Goal: Task Accomplishment & Management: Complete application form

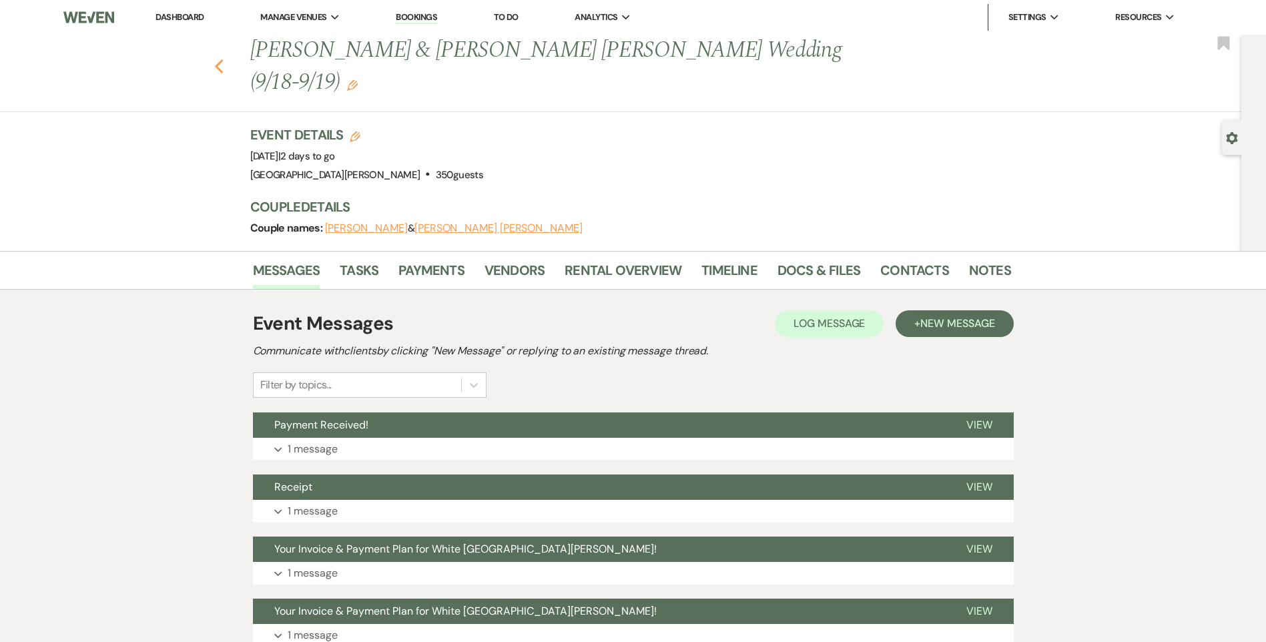
click at [220, 59] on icon "Previous" at bounding box center [219, 67] width 10 height 16
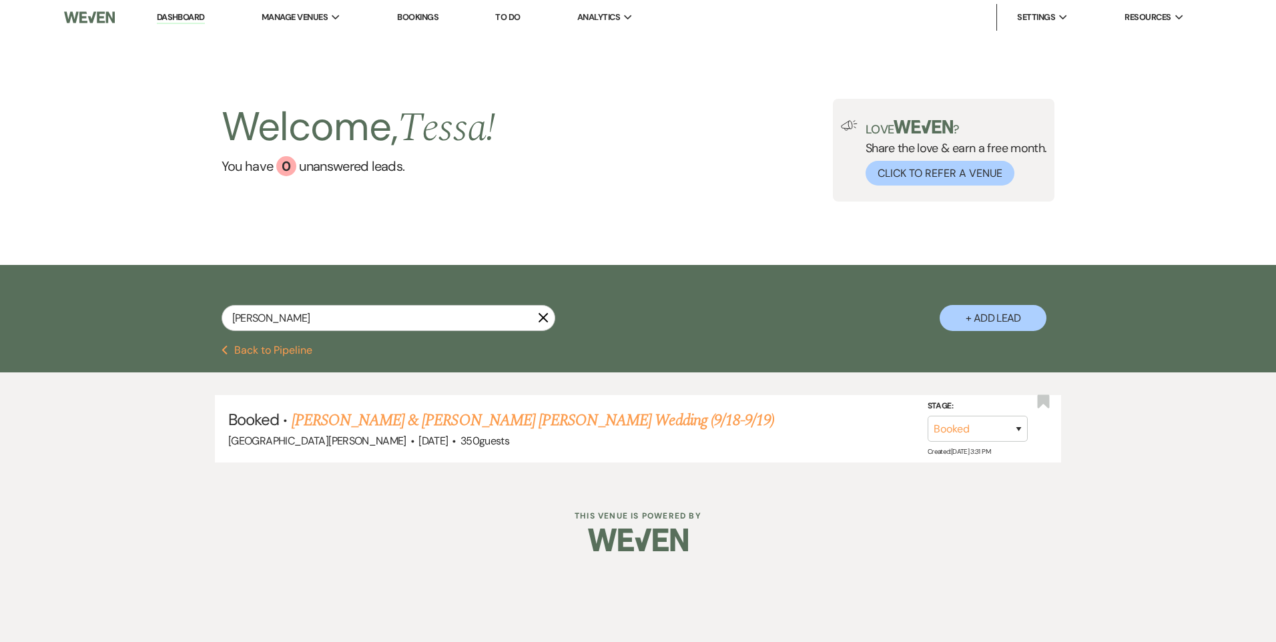
click at [279, 345] on button "Previous Back to Pipeline" at bounding box center [267, 350] width 91 height 11
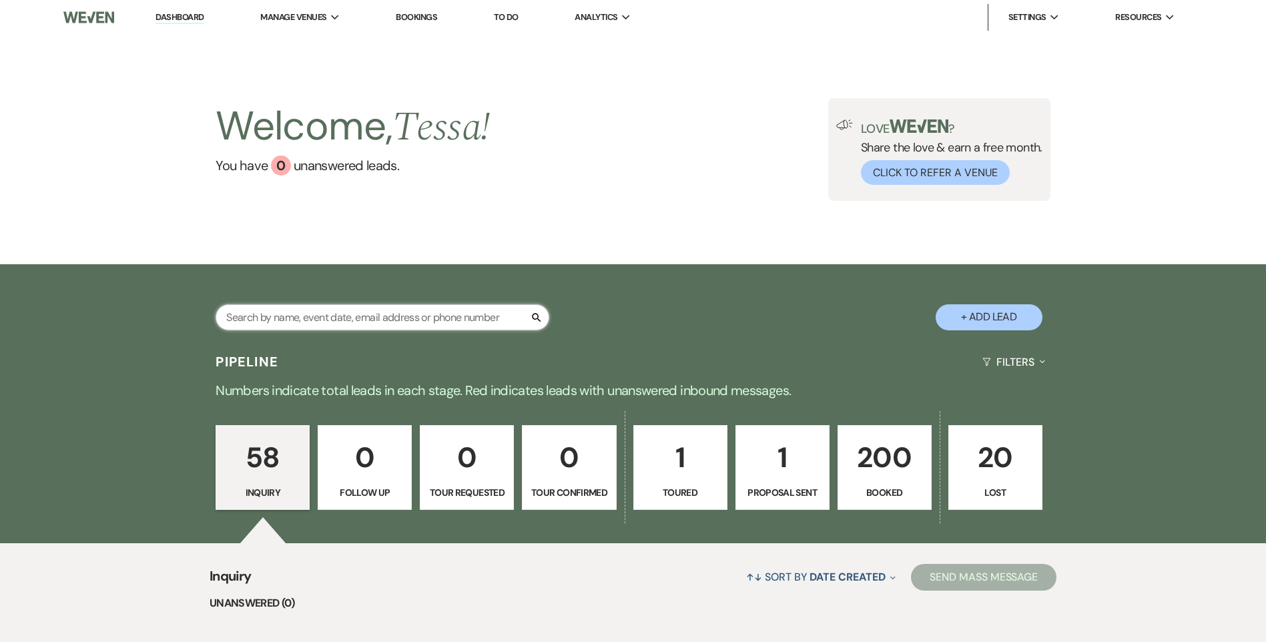
click at [441, 315] on input "text" at bounding box center [383, 317] width 334 height 26
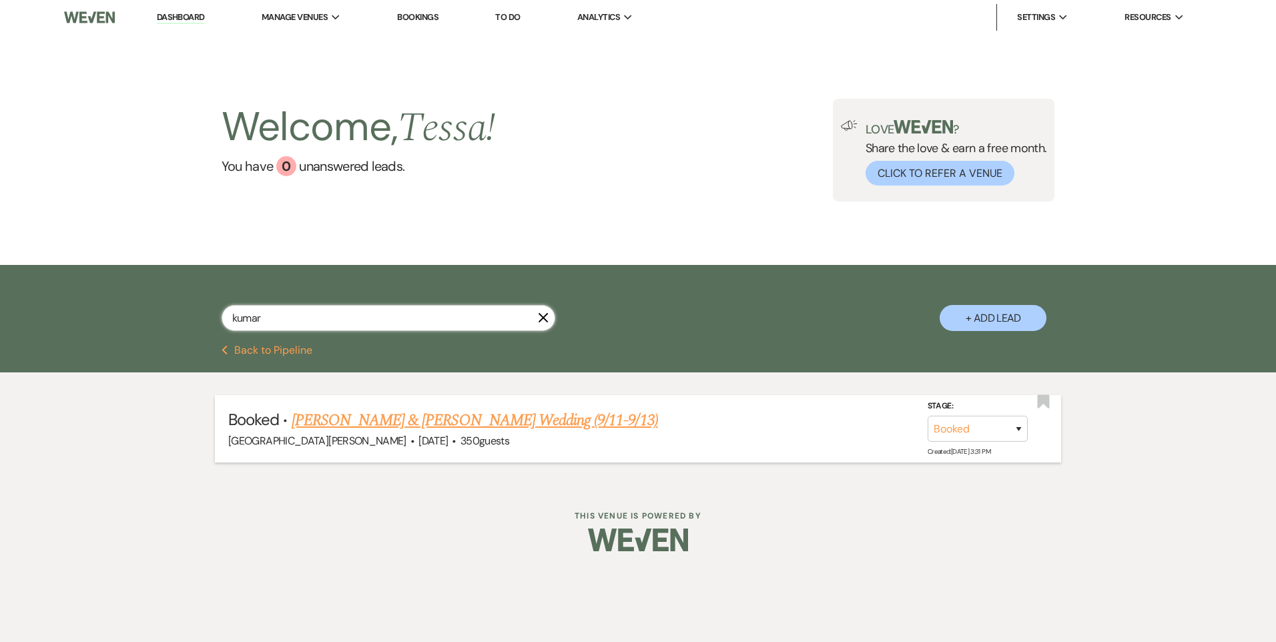
type input "kumar"
click at [527, 409] on link "[PERSON_NAME] & [PERSON_NAME] Wedding (9/11-9/13)" at bounding box center [475, 421] width 367 height 24
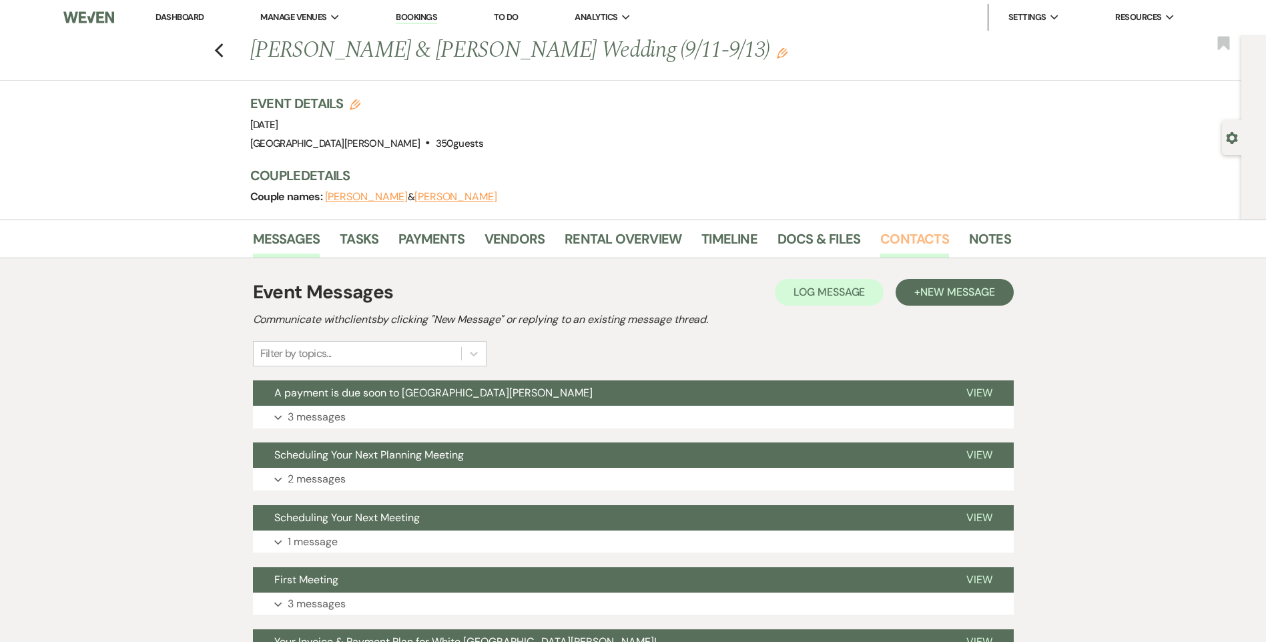
click at [921, 249] on link "Contacts" at bounding box center [915, 242] width 69 height 29
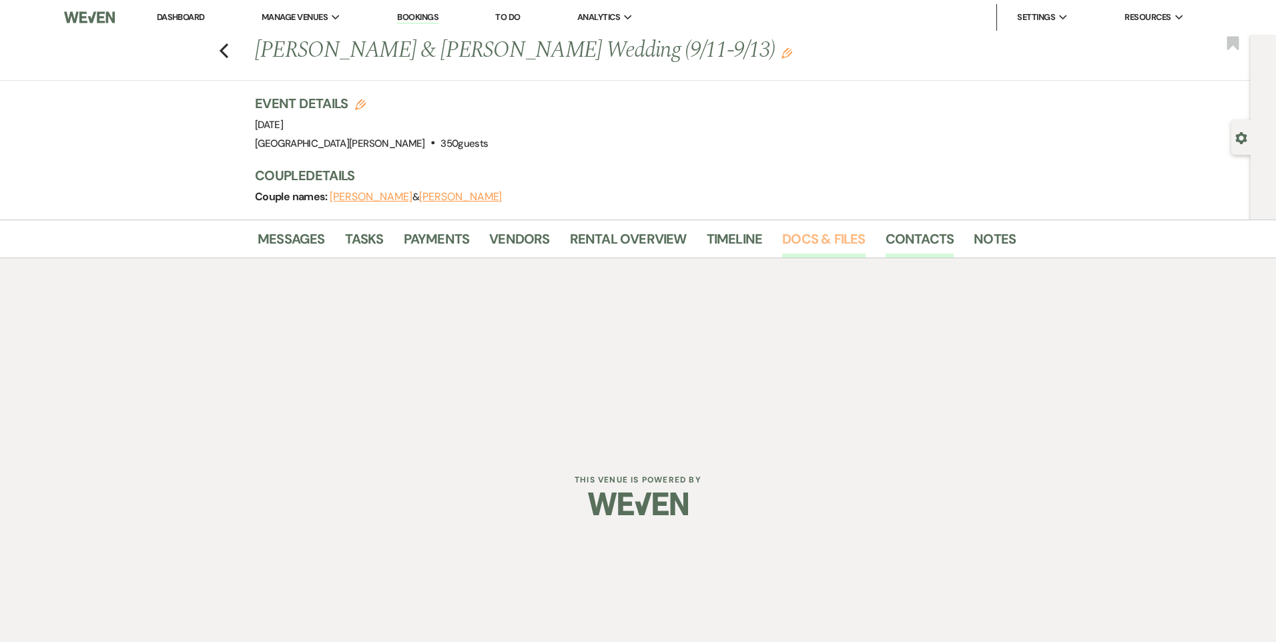
click at [832, 242] on link "Docs & Files" at bounding box center [823, 242] width 83 height 29
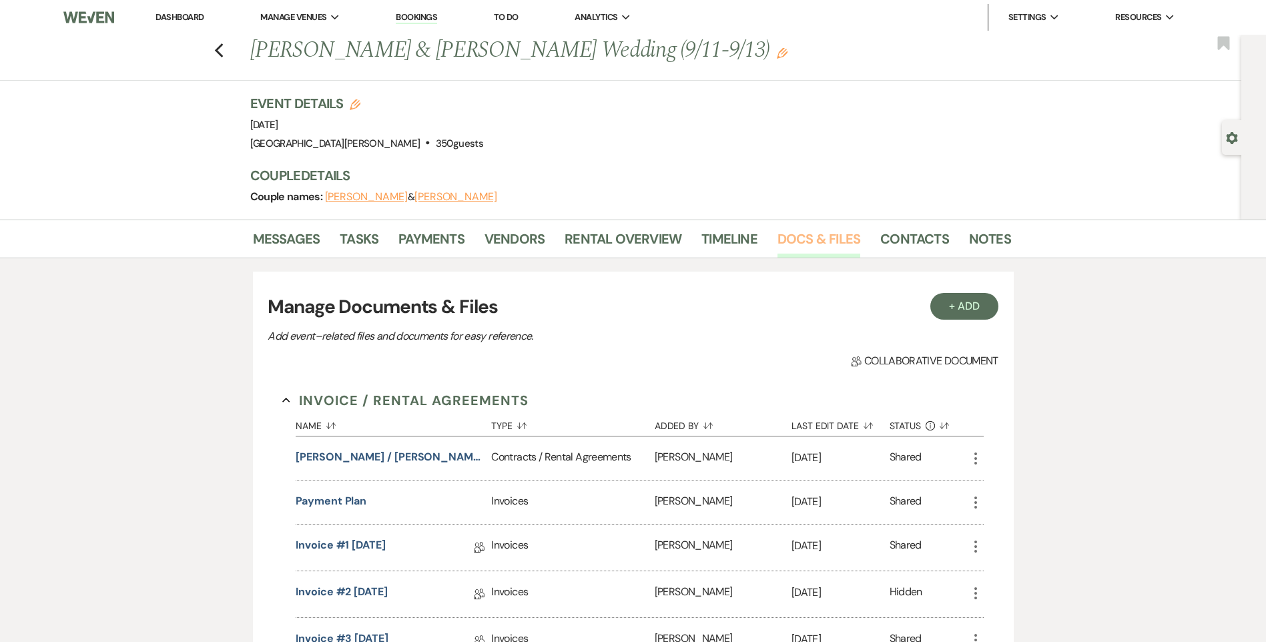
scroll to position [134, 0]
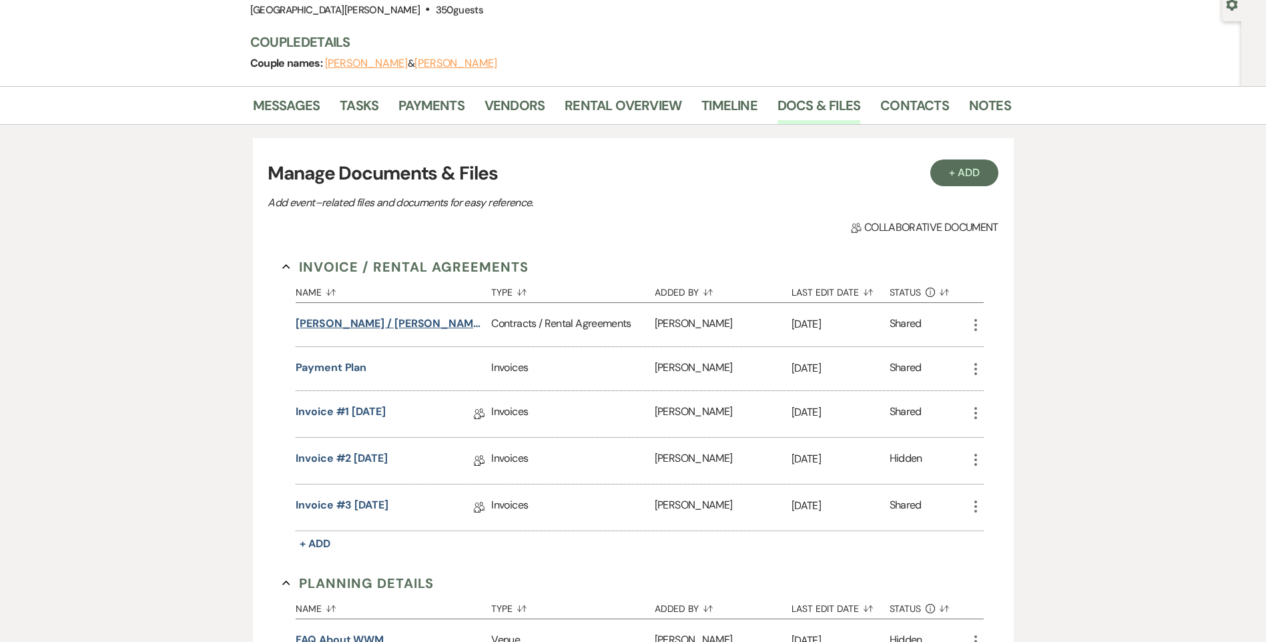
click at [398, 324] on button "[PERSON_NAME] / [PERSON_NAME] Wedding" at bounding box center [391, 324] width 190 height 16
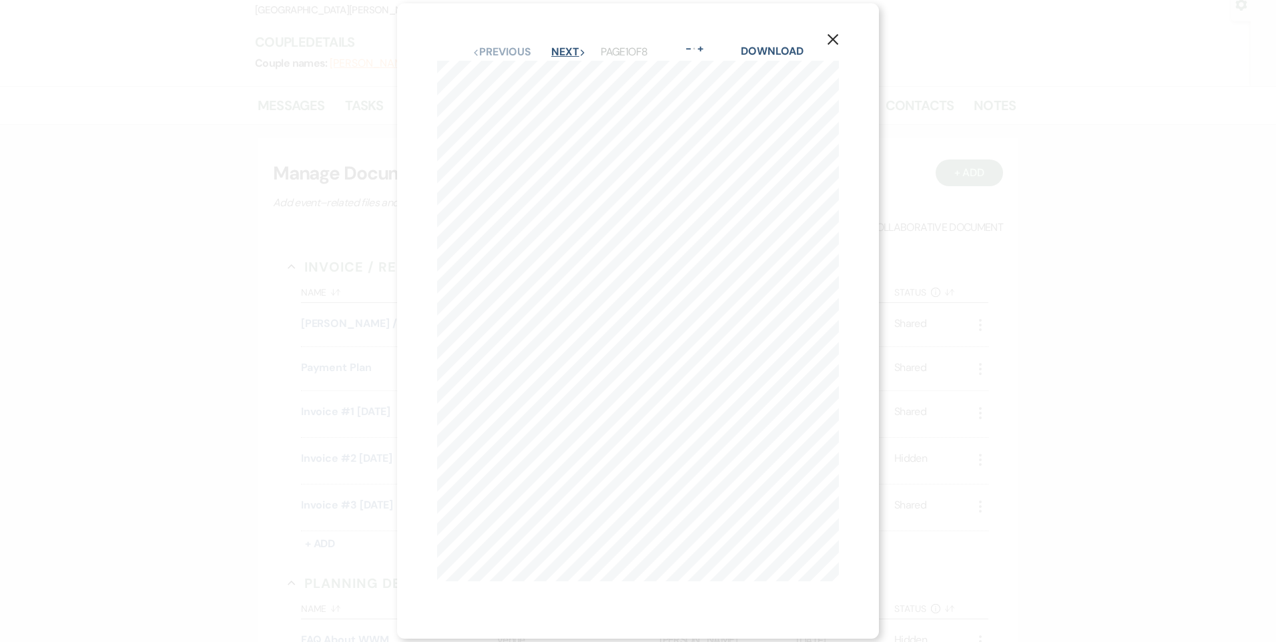
click at [581, 51] on use "button" at bounding box center [583, 52] width 4 height 6
click at [571, 57] on button "Next Next" at bounding box center [568, 60] width 35 height 11
click at [509, 55] on button "Previous Previous" at bounding box center [501, 60] width 58 height 11
click at [569, 56] on button "Next Next" at bounding box center [568, 60] width 35 height 11
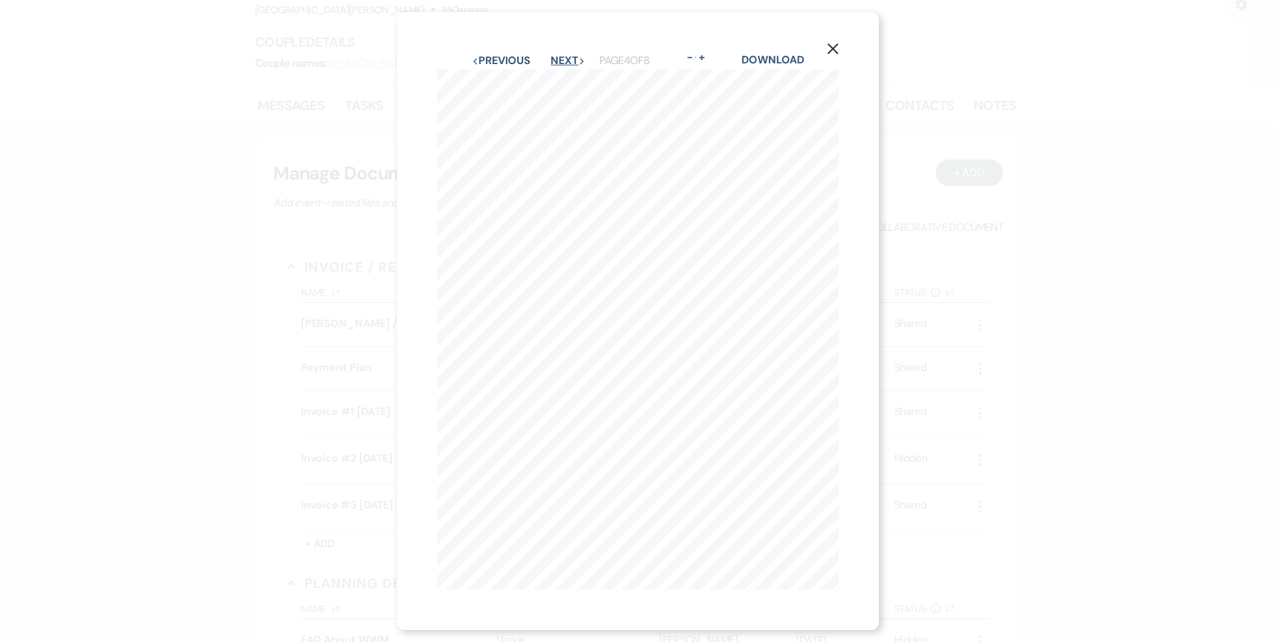
click at [558, 55] on button "Next Next" at bounding box center [568, 60] width 35 height 11
click at [563, 55] on button "Next Next" at bounding box center [568, 60] width 35 height 11
click at [557, 55] on button "Next Next" at bounding box center [568, 60] width 35 height 11
click at [472, 47] on button "Previous Previous" at bounding box center [501, 52] width 58 height 11
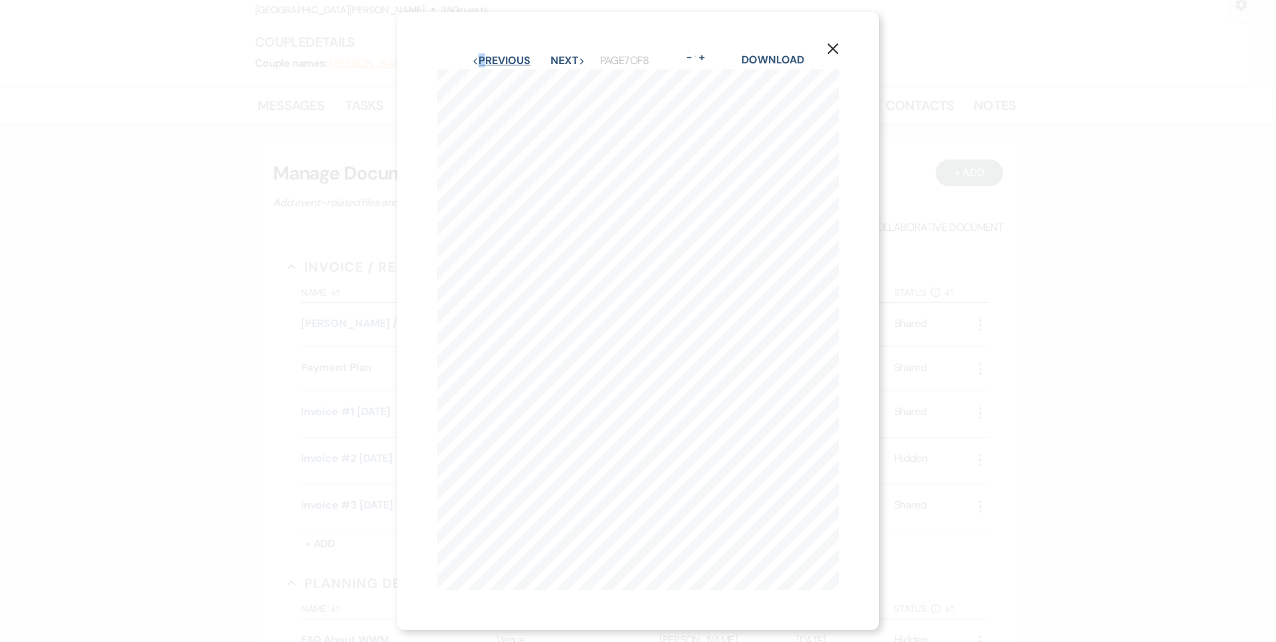
click at [469, 52] on div "Previous Previous Next Next Page 7 of 8 - Zoom + Download" at bounding box center [638, 60] width 402 height 17
click at [477, 52] on div "Previous Previous Next Next Page 7 of 8 - Zoom + Download" at bounding box center [638, 60] width 402 height 17
click at [487, 55] on button "Previous Previous" at bounding box center [501, 60] width 58 height 11
click at [834, 43] on icon "X" at bounding box center [833, 49] width 12 height 12
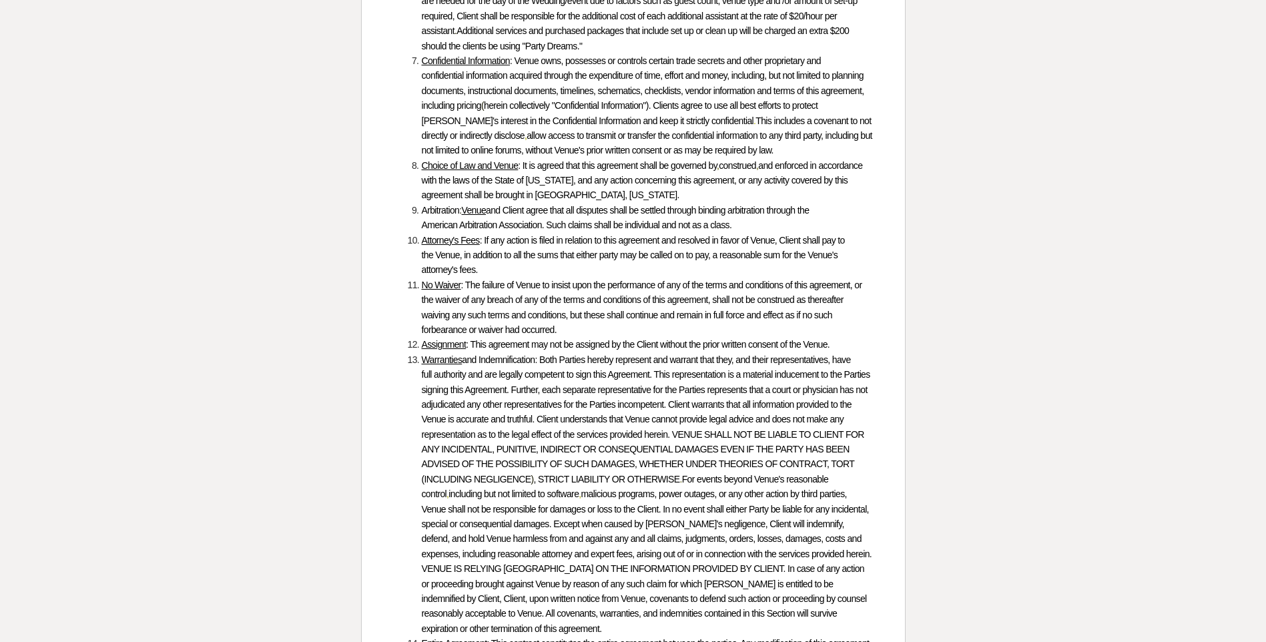
scroll to position [6448, 0]
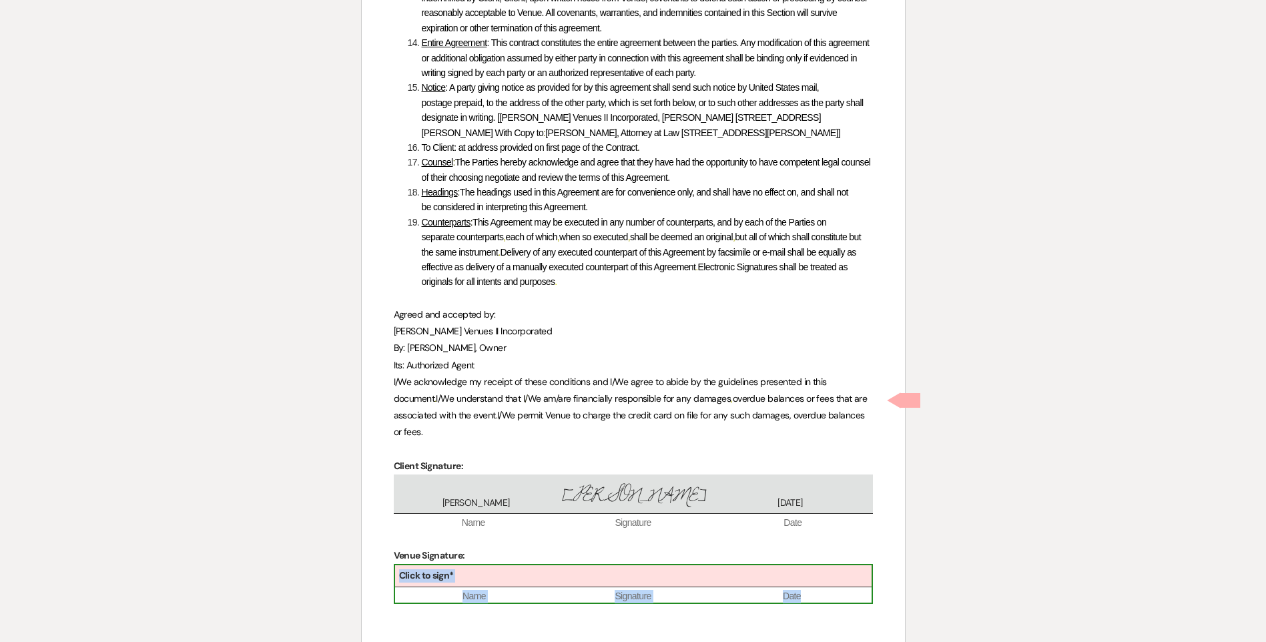
click at [568, 565] on div "Click to sign*" at bounding box center [633, 576] width 477 height 22
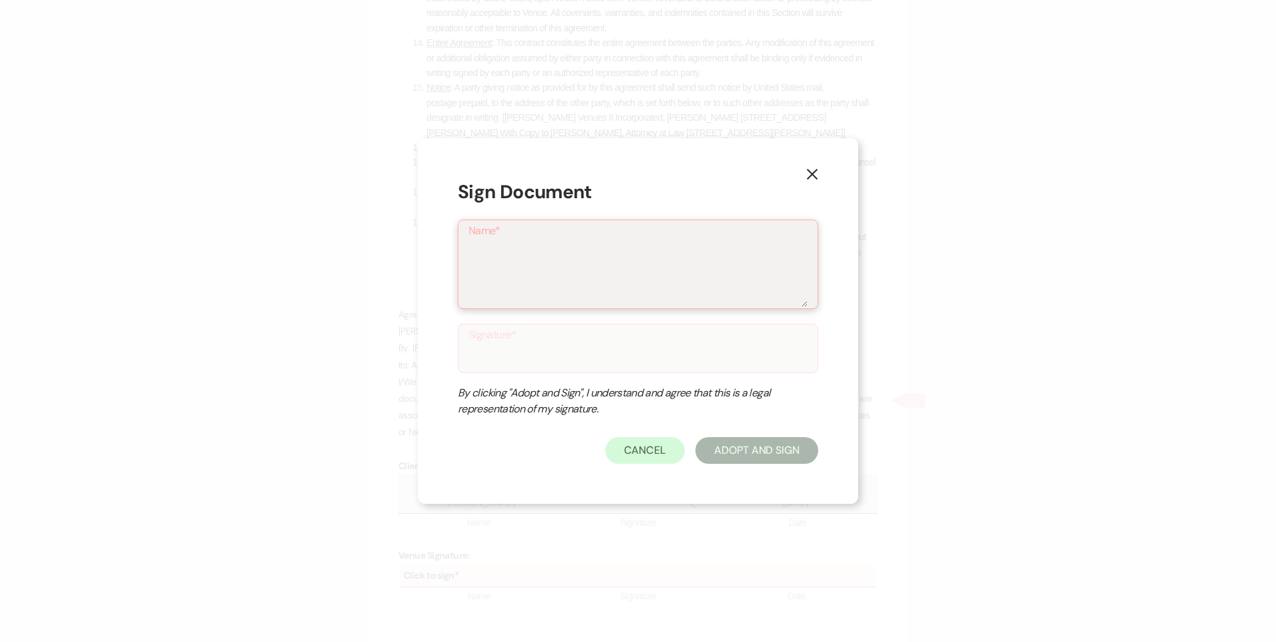
click at [545, 284] on textarea "Name*" at bounding box center [638, 273] width 339 height 67
type textarea "[PERSON_NAME]"
type input "[PERSON_NAME]"
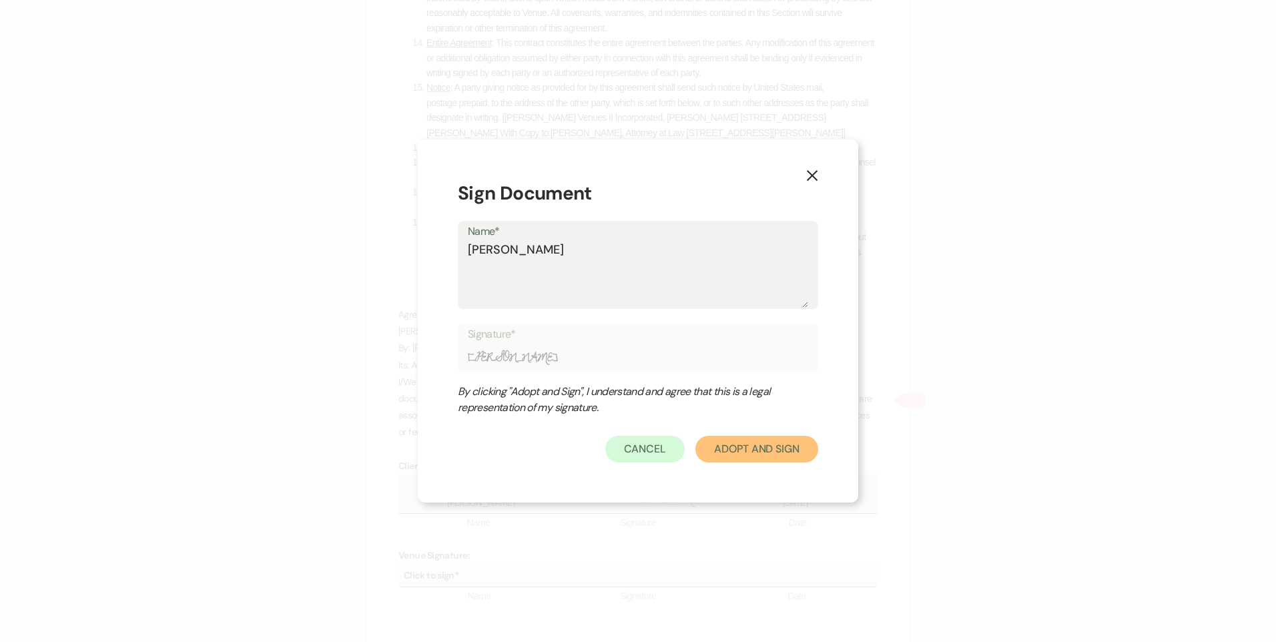
click at [744, 445] on button "Adopt And Sign" at bounding box center [757, 449] width 123 height 27
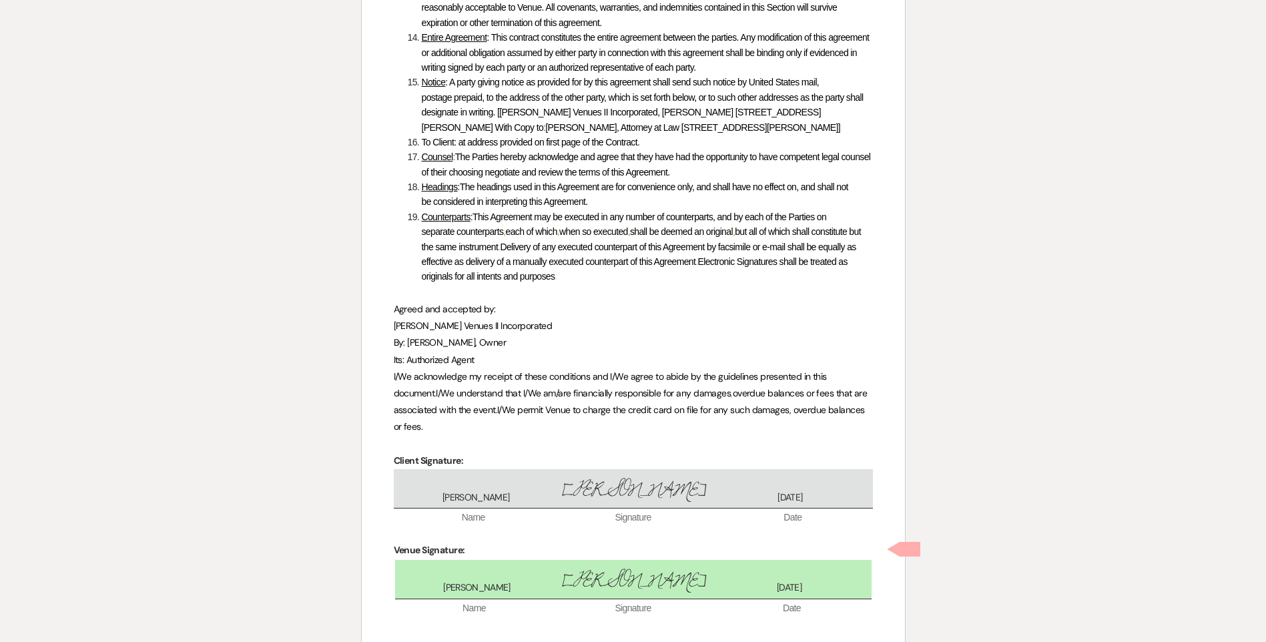
scroll to position [6504, 0]
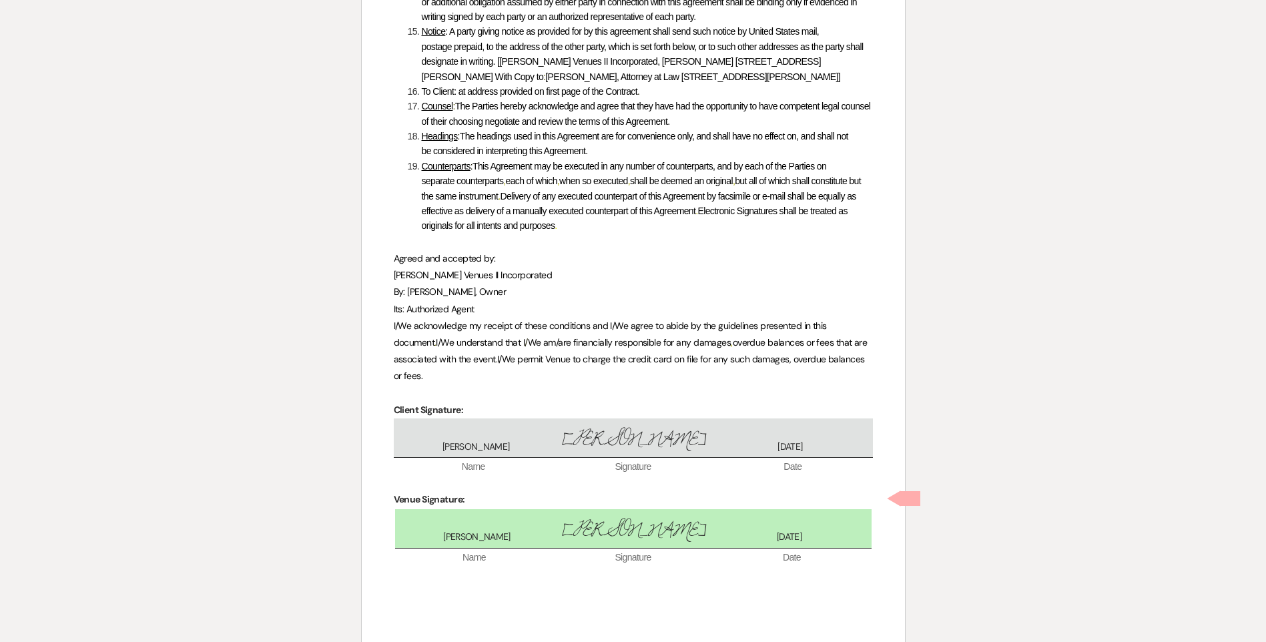
checkbox input "true"
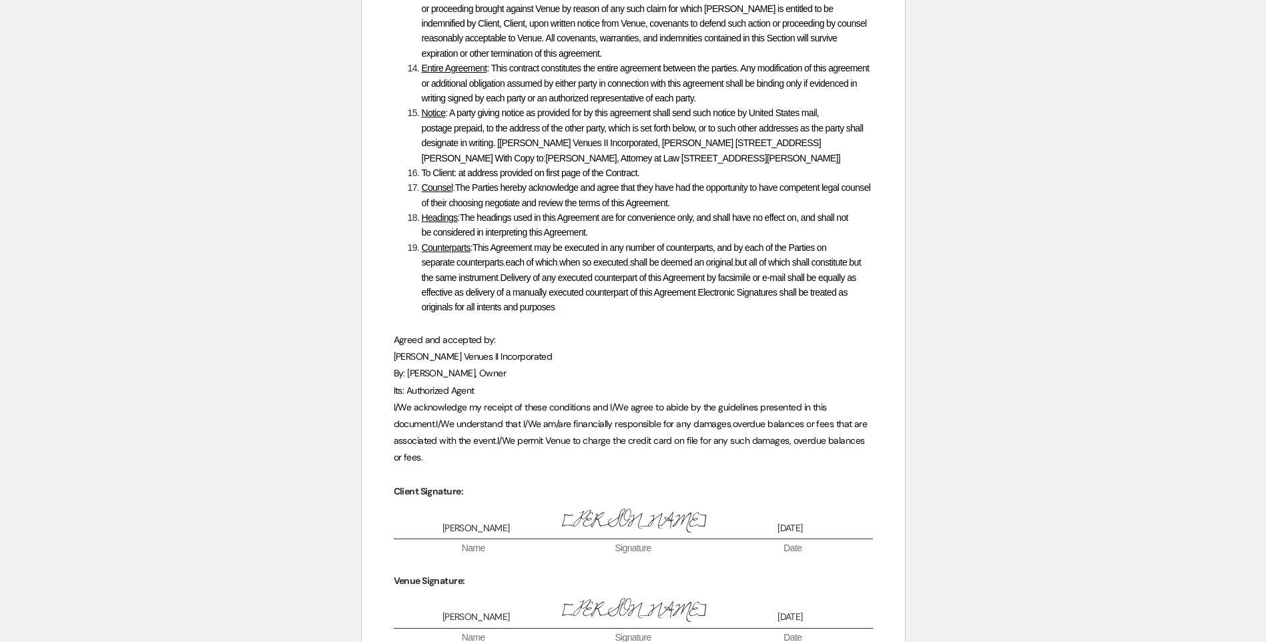
scroll to position [6462, 0]
